Goal: Navigation & Orientation: Find specific page/section

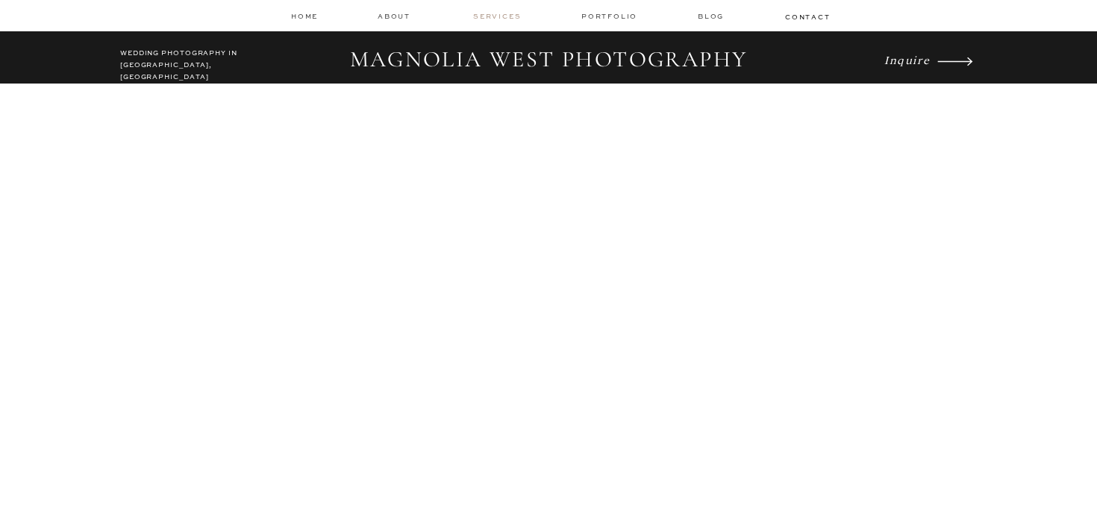
click at [498, 16] on nav "services" at bounding box center [498, 16] width 50 height 10
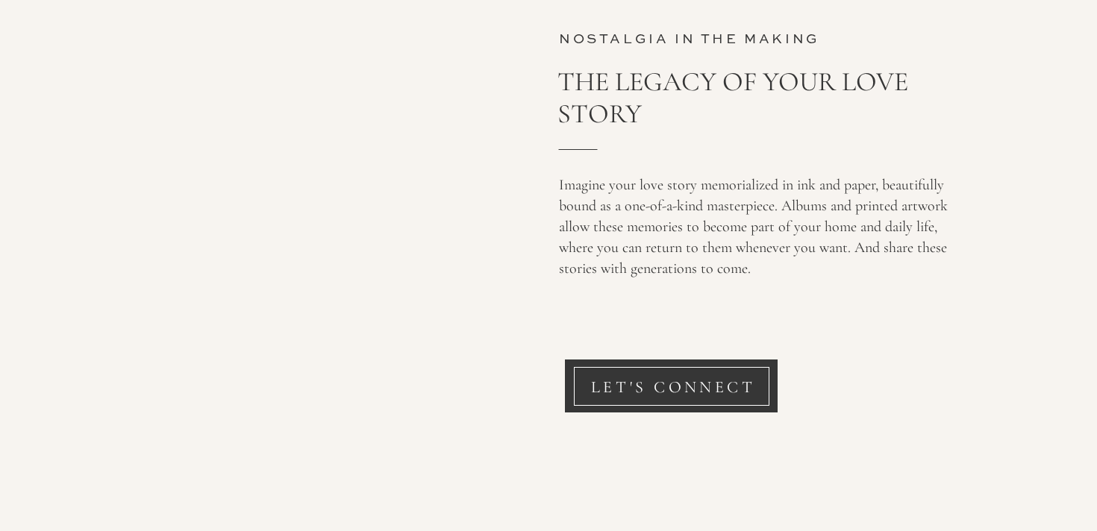
scroll to position [5562, 0]
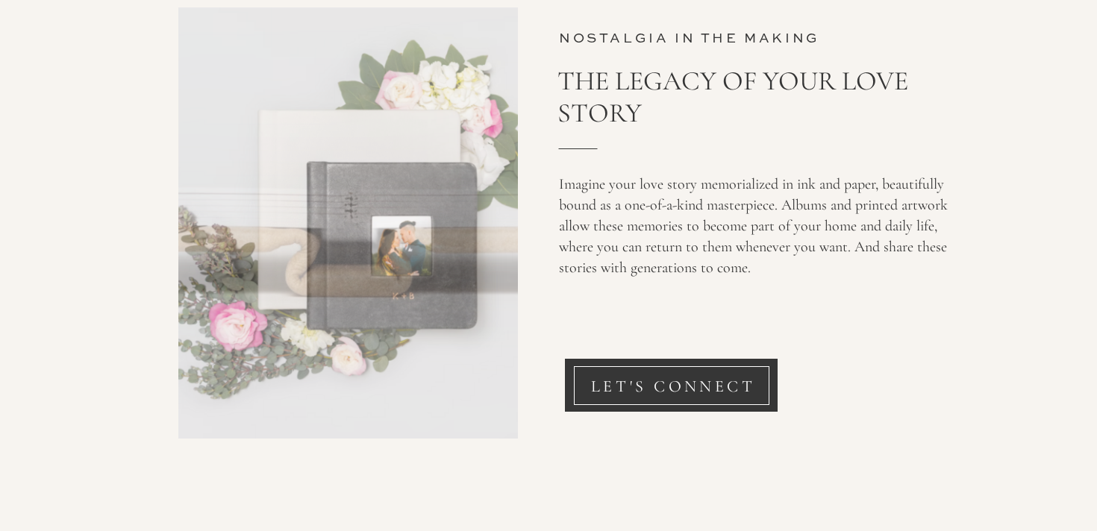
click at [443, 342] on div at bounding box center [347, 222] width 339 height 431
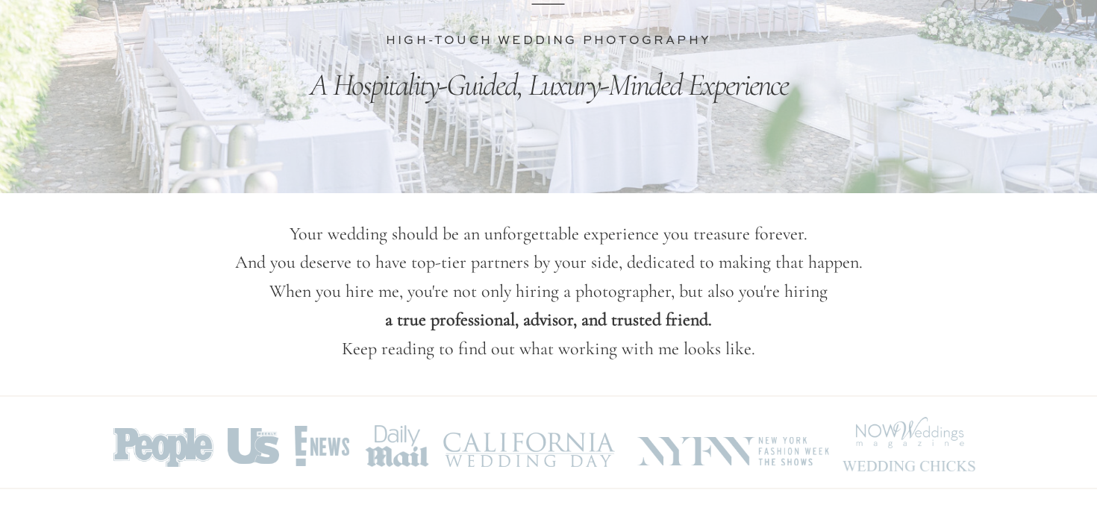
scroll to position [0, 0]
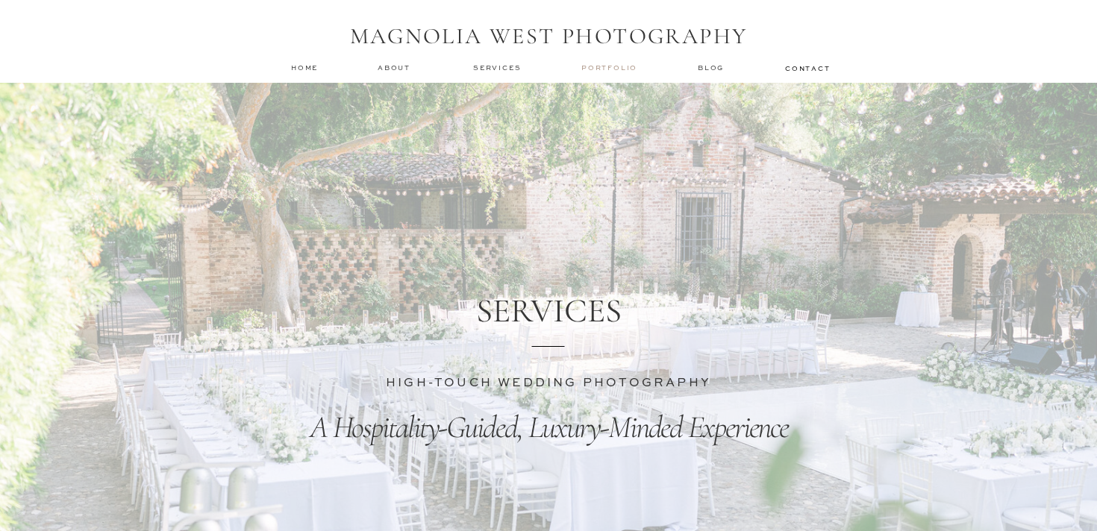
click at [606, 68] on nav "Portfolio" at bounding box center [610, 68] width 59 height 10
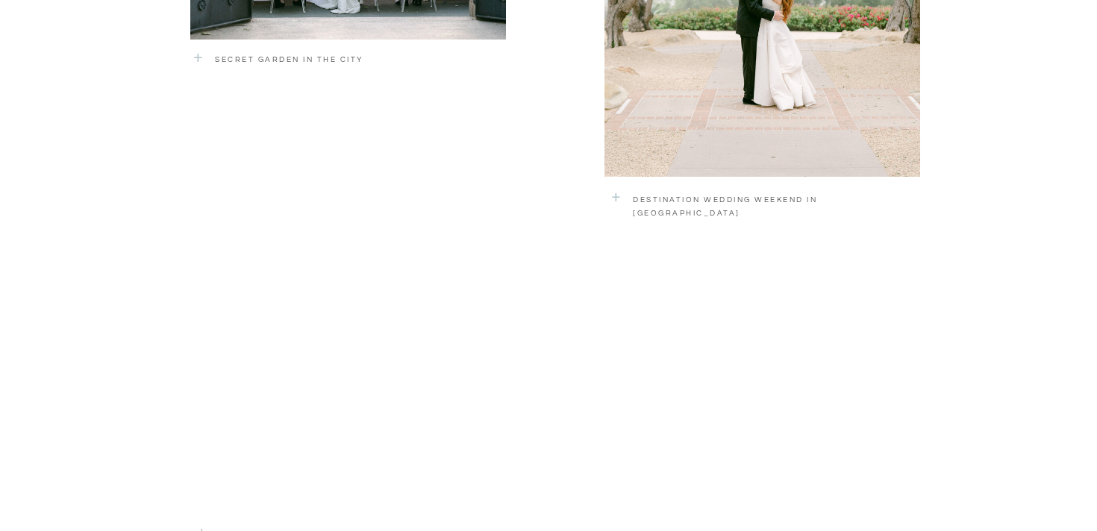
scroll to position [2288, 0]
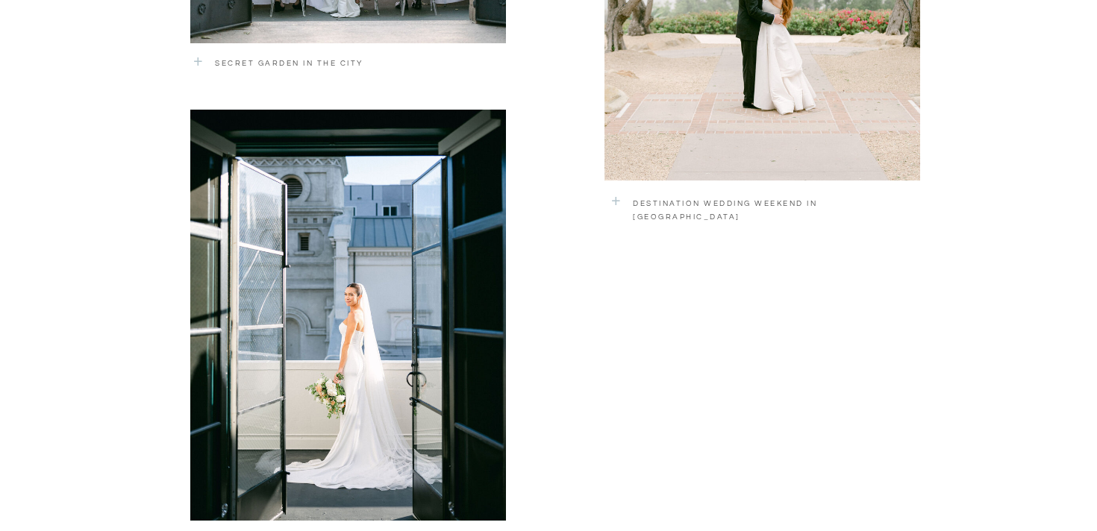
click at [375, 339] on div at bounding box center [348, 315] width 316 height 411
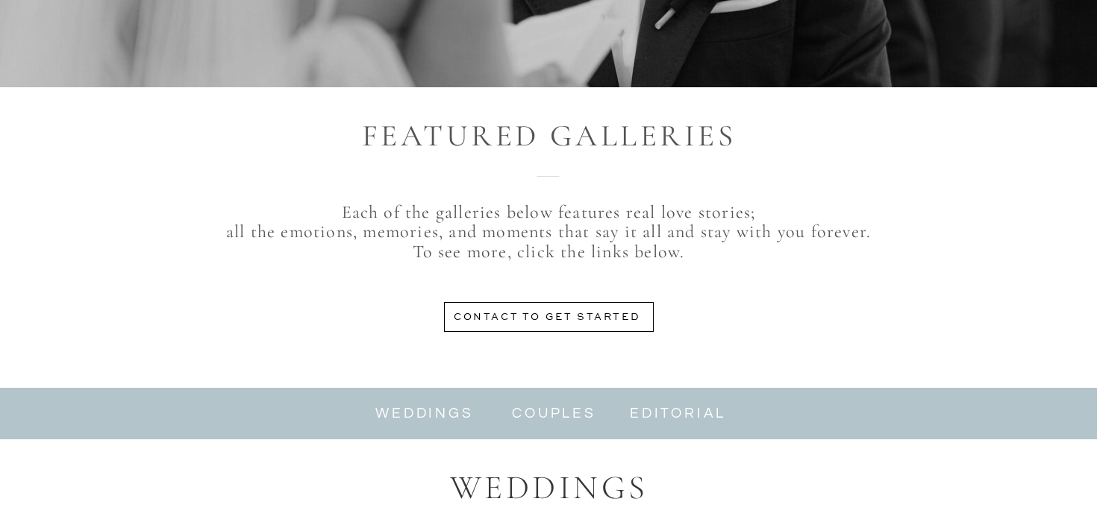
scroll to position [0, 0]
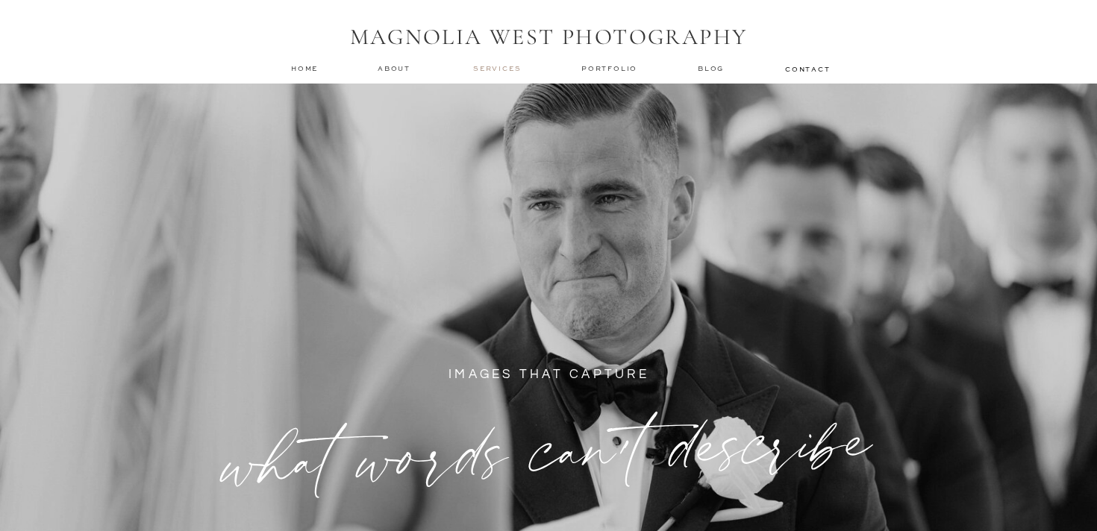
click at [484, 72] on nav "services" at bounding box center [498, 68] width 50 height 10
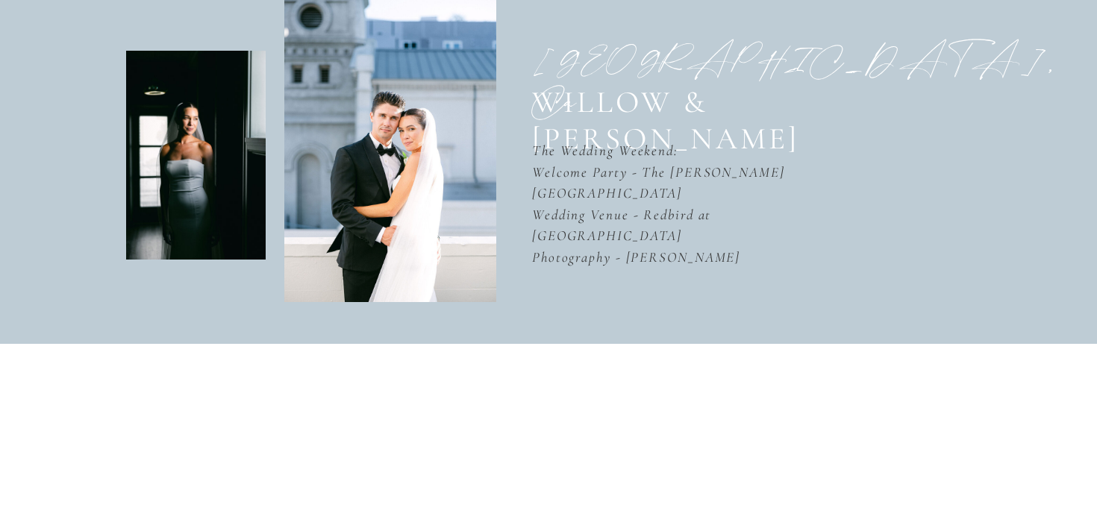
scroll to position [499, 0]
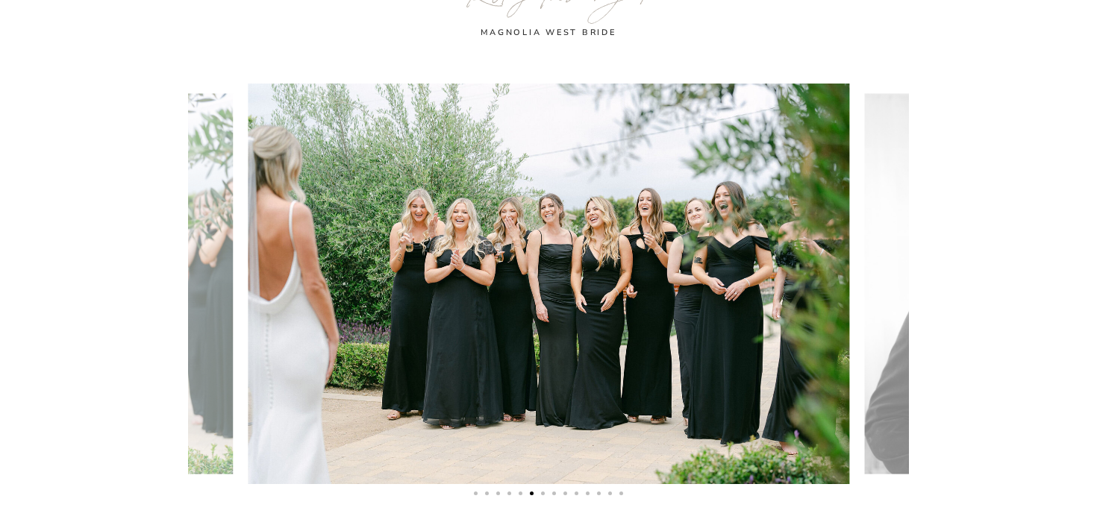
scroll to position [4731, 0]
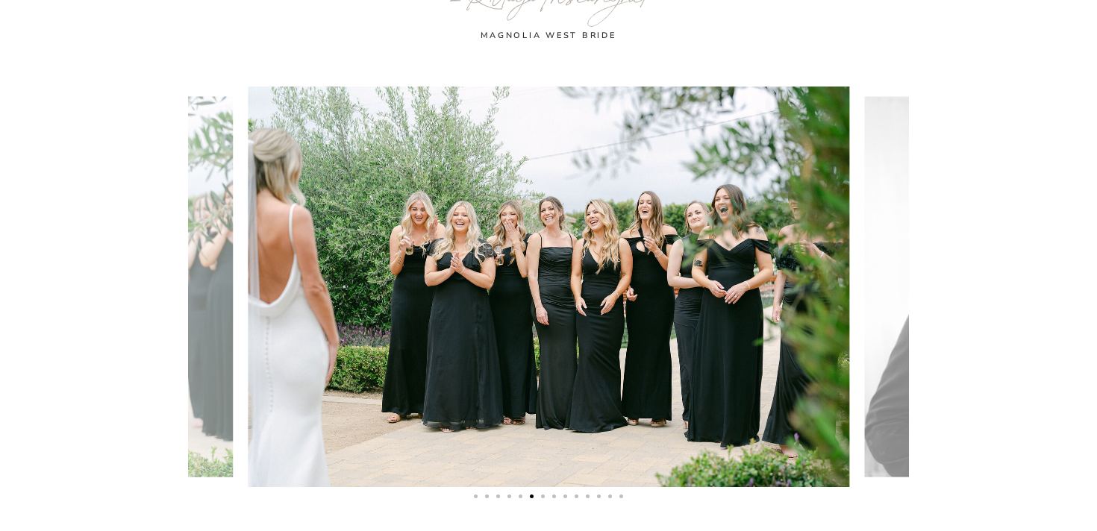
click at [521, 495] on li "Page dot 5" at bounding box center [520, 497] width 4 height 4
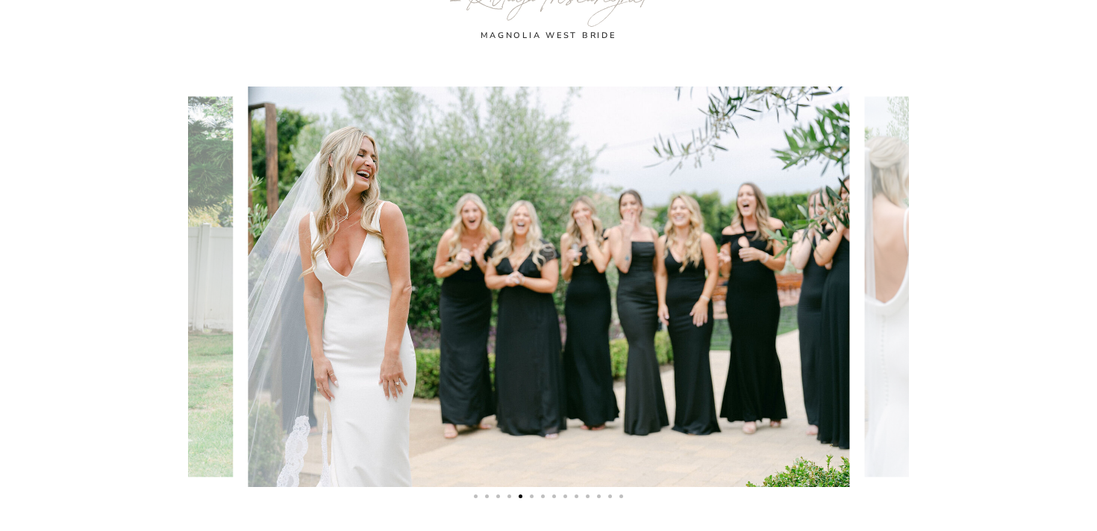
click at [511, 496] on ol at bounding box center [548, 492] width 721 height 11
click at [509, 496] on li "Page dot 4" at bounding box center [509, 497] width 4 height 4
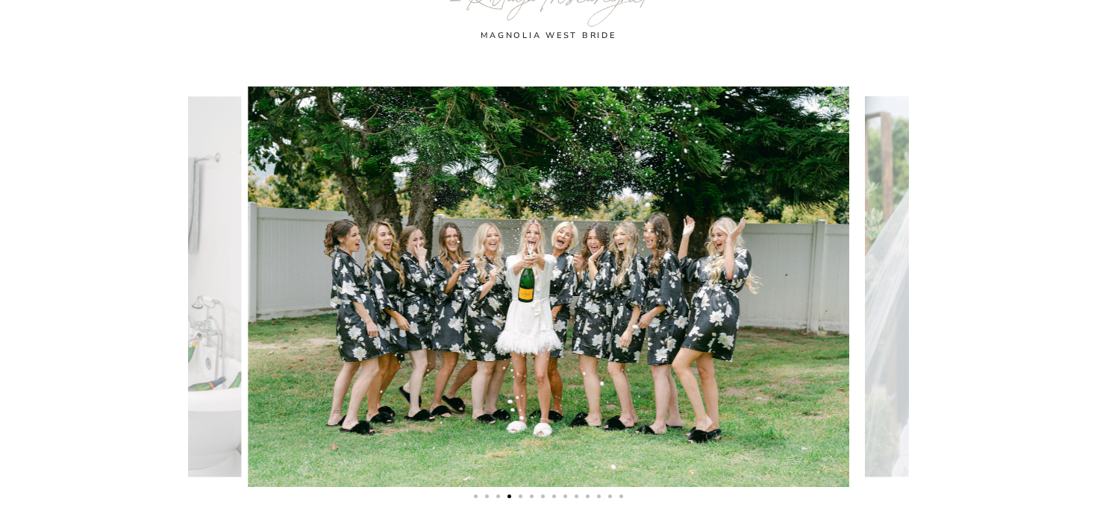
click at [498, 498] on li "Page dot 3" at bounding box center [498, 497] width 4 height 4
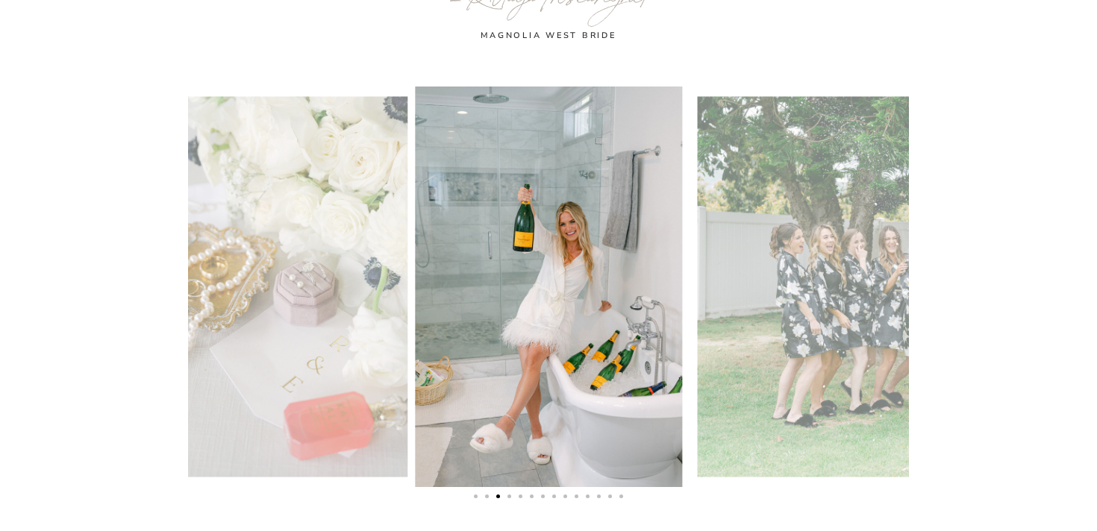
click at [488, 498] on ol at bounding box center [548, 492] width 721 height 11
click at [476, 495] on li "Page dot 1" at bounding box center [476, 497] width 4 height 4
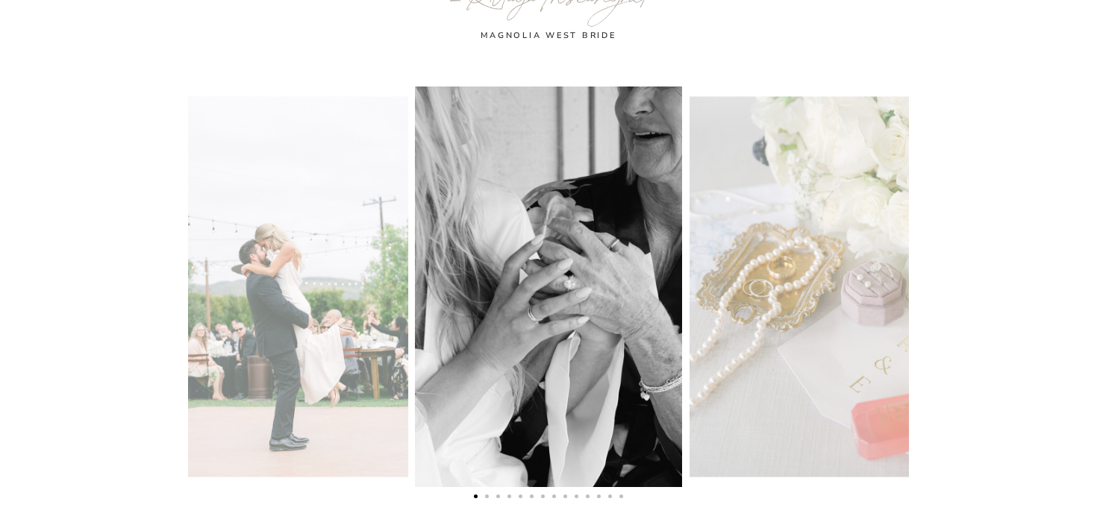
click at [486, 495] on li "Page dot 2" at bounding box center [487, 497] width 4 height 4
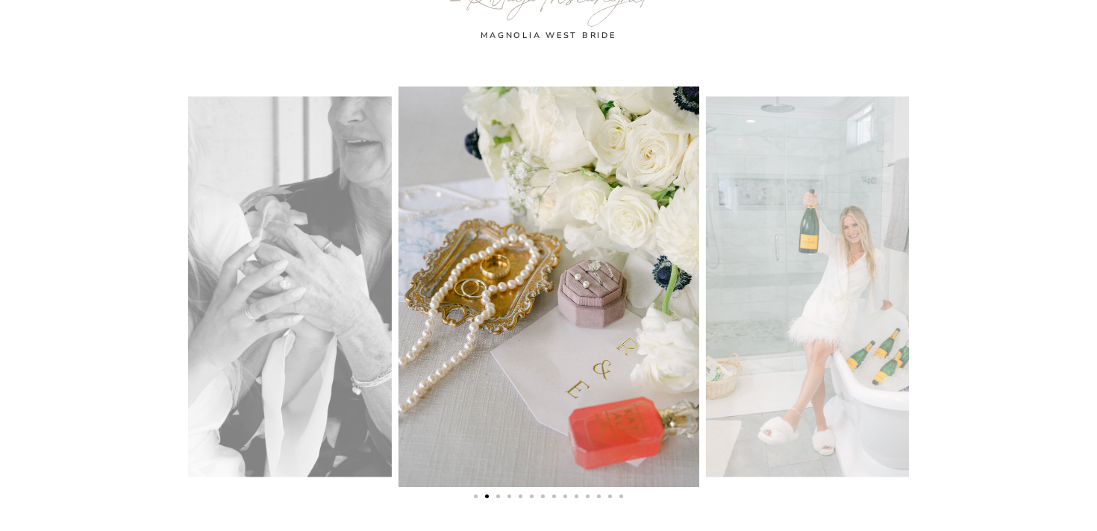
click at [476, 495] on li "Page dot 1" at bounding box center [476, 497] width 4 height 4
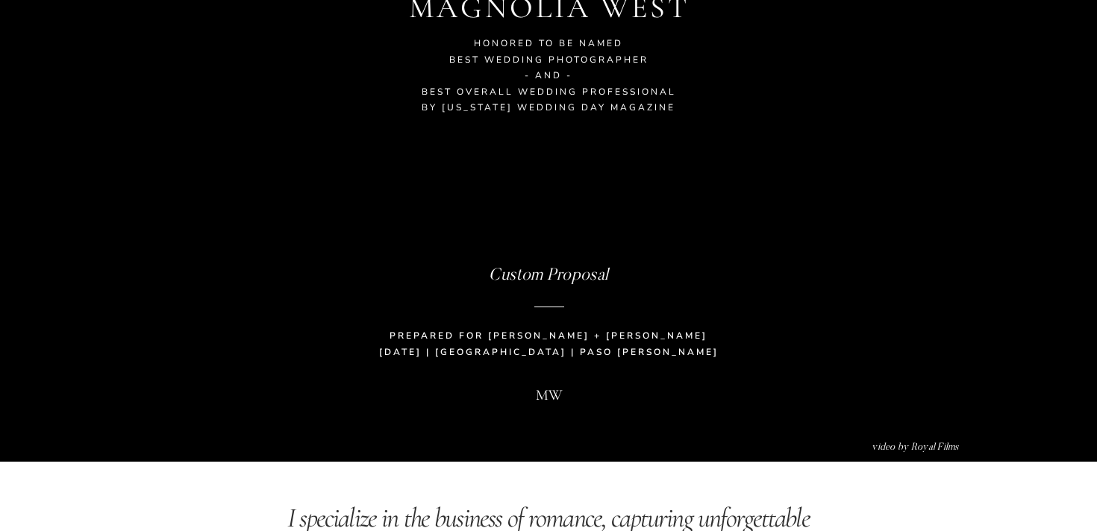
scroll to position [0, 0]
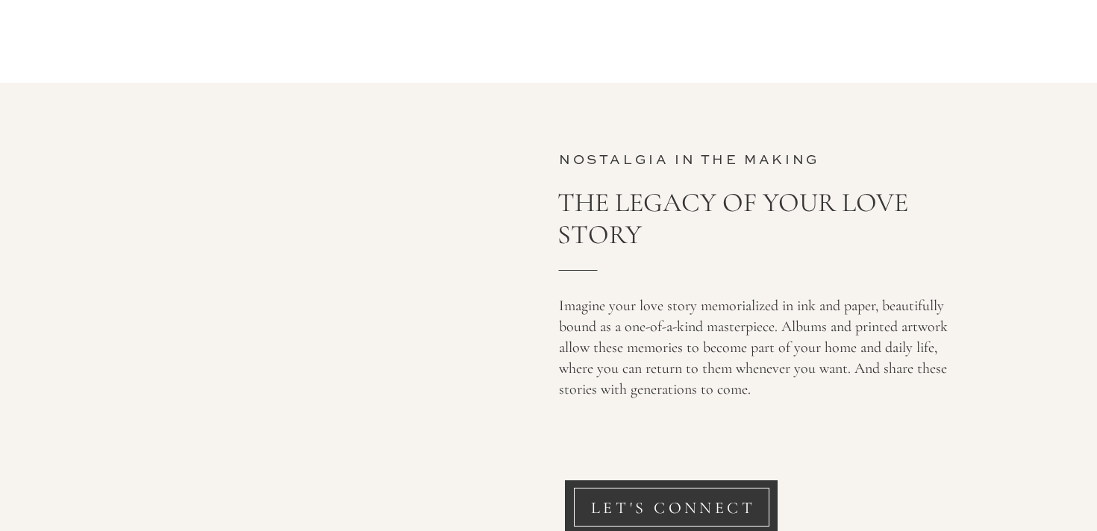
scroll to position [5557, 0]
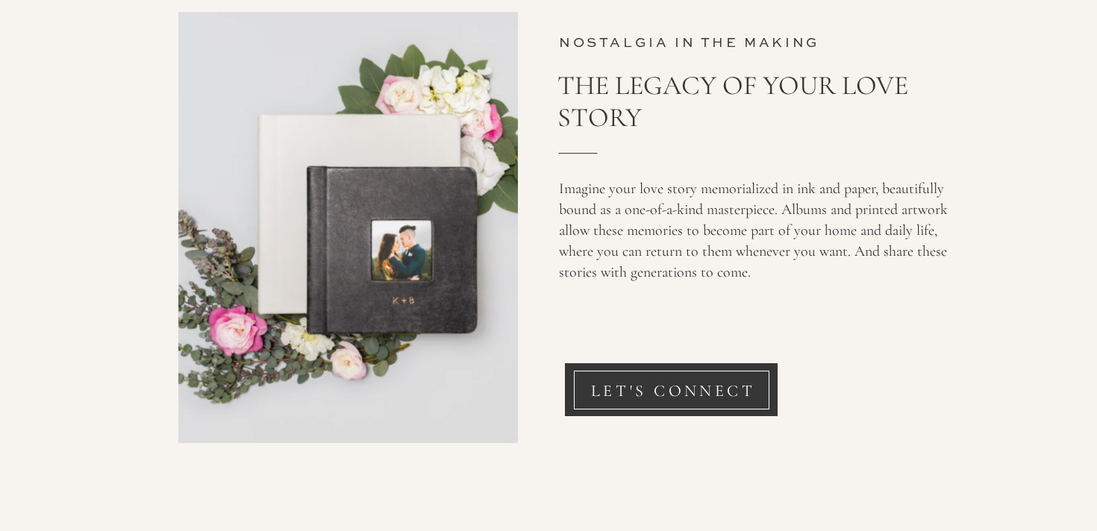
click at [442, 319] on div at bounding box center [347, 227] width 339 height 431
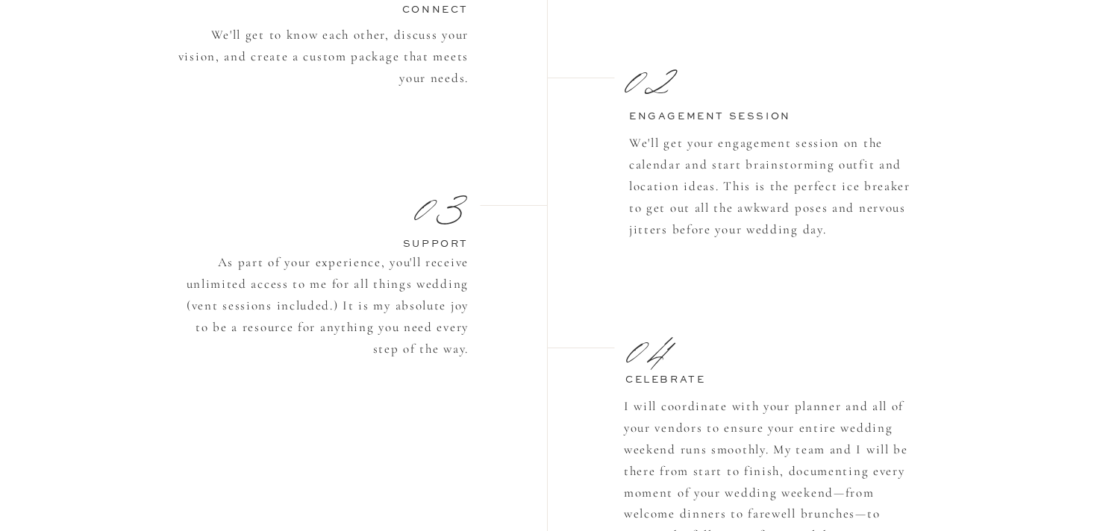
scroll to position [0, 0]
